Goal: Navigation & Orientation: Go to known website

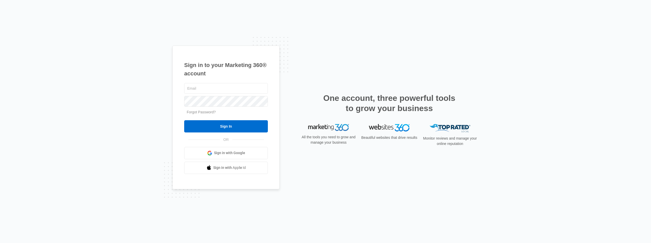
click at [234, 151] on span "Sign in with Google" at bounding box center [229, 153] width 31 height 5
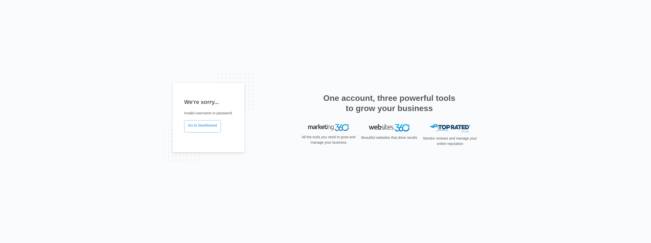
click at [202, 129] on link "Go to Dashboard" at bounding box center [202, 126] width 37 height 12
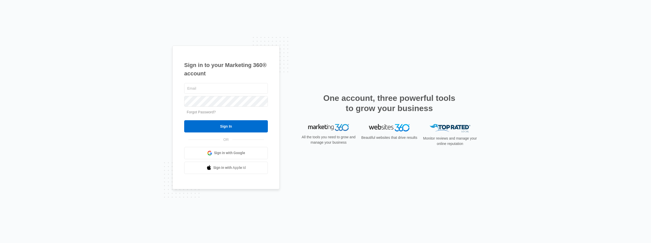
click at [222, 150] on link "Sign in with Google" at bounding box center [226, 153] width 84 height 12
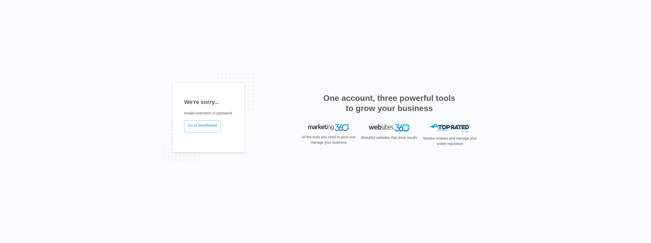
click at [205, 128] on link "Go to Dashboard" at bounding box center [202, 126] width 37 height 12
